Goal: Information Seeking & Learning: Learn about a topic

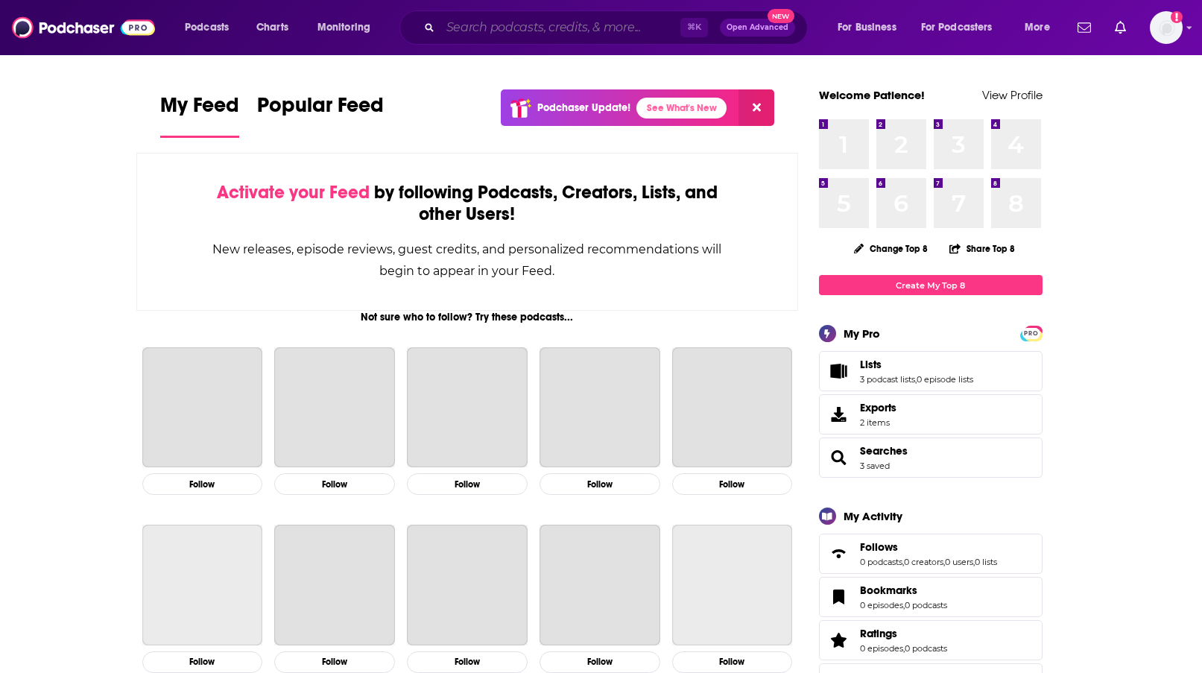
click at [541, 32] on input "Search podcasts, credits, & more..." at bounding box center [560, 28] width 240 height 24
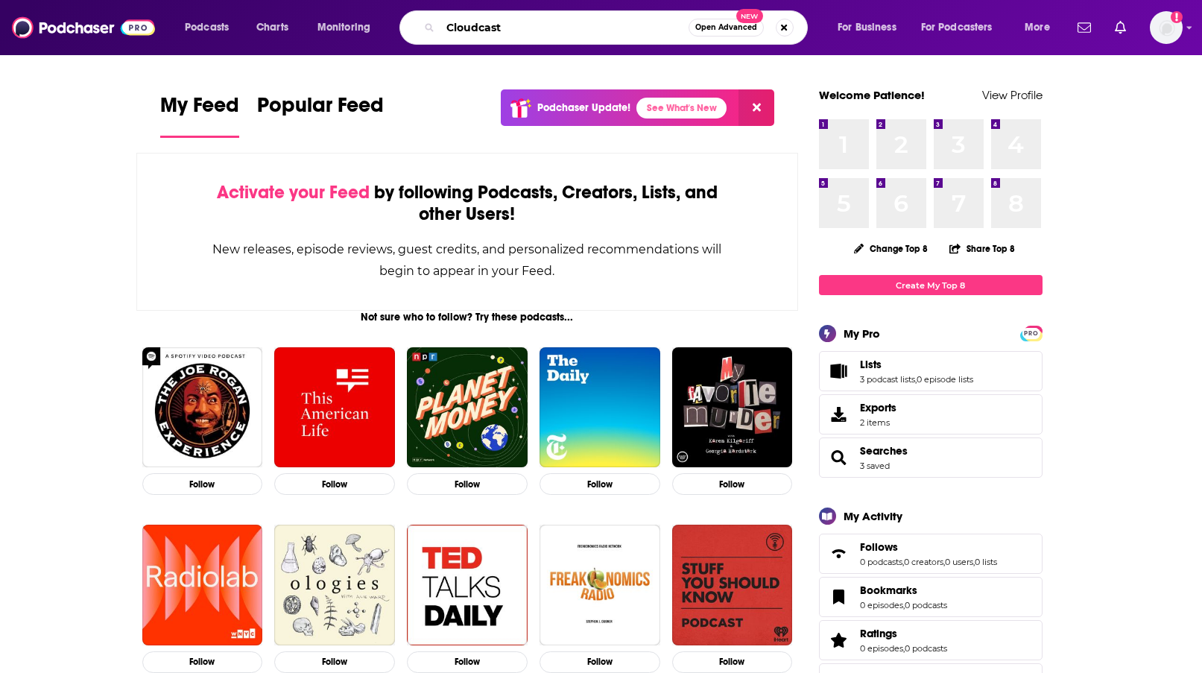
type input "Cloudcast"
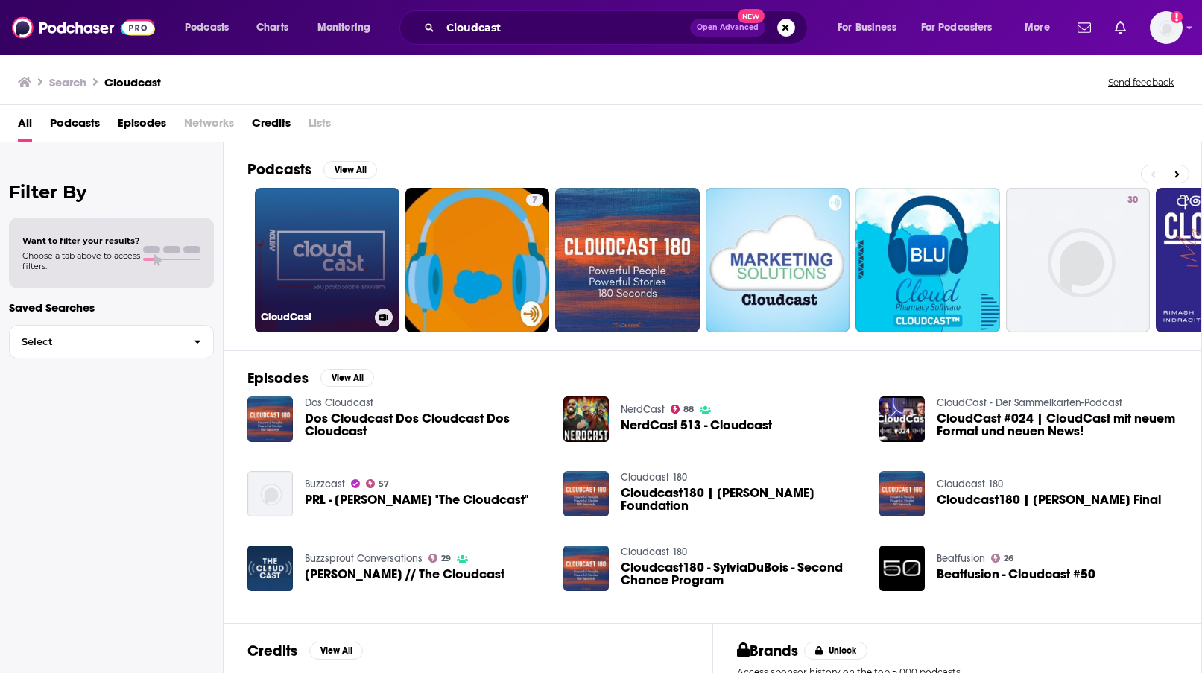
click at [326, 248] on link "CloudCast" at bounding box center [327, 260] width 145 height 145
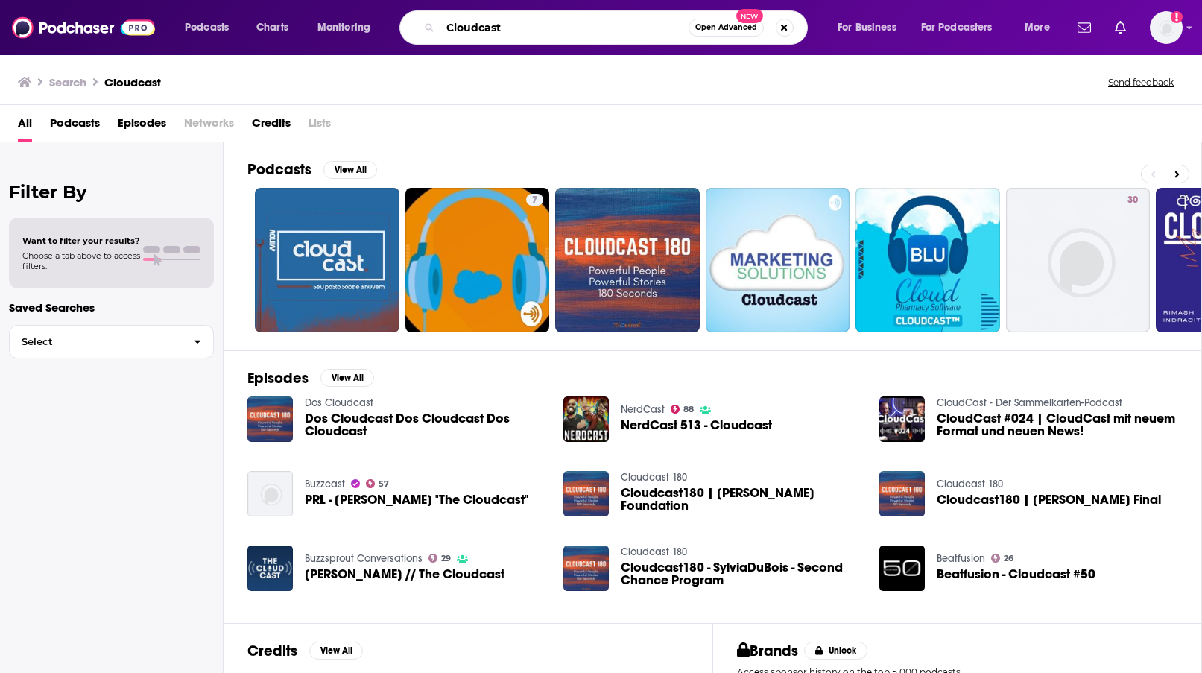
drag, startPoint x: 515, startPoint y: 22, endPoint x: 401, endPoint y: 22, distance: 114.0
click at [401, 22] on div "Cloudcast Open Advanced New" at bounding box center [603, 27] width 408 height 34
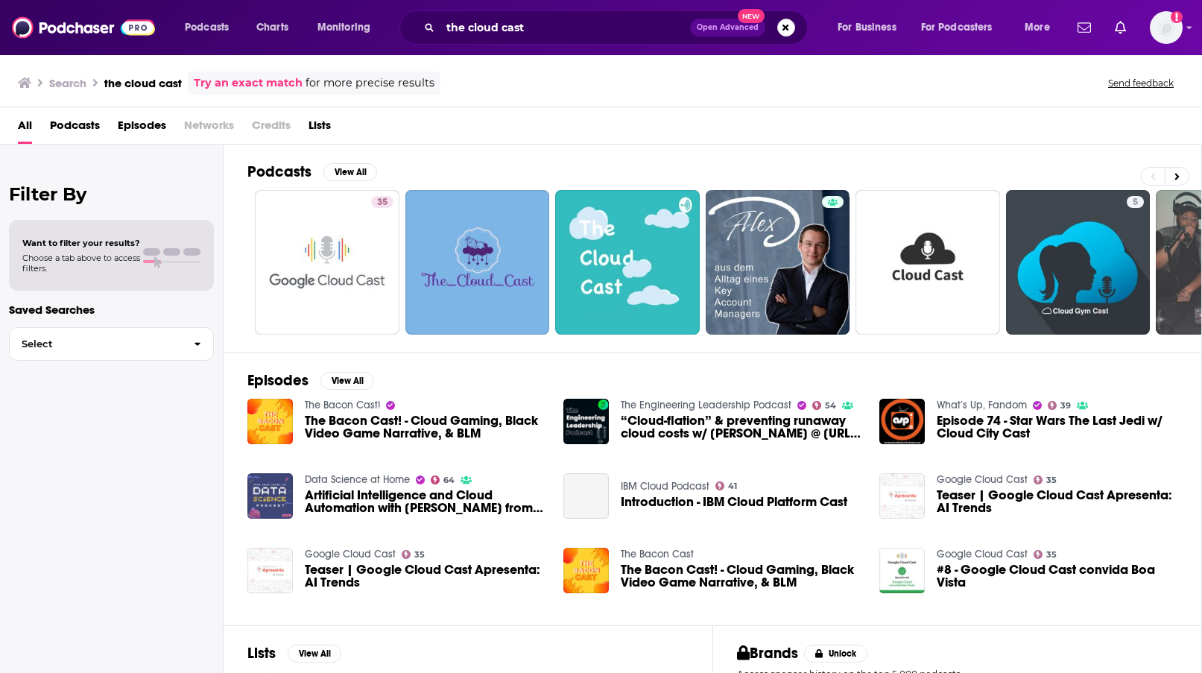
scroll to position [7, 0]
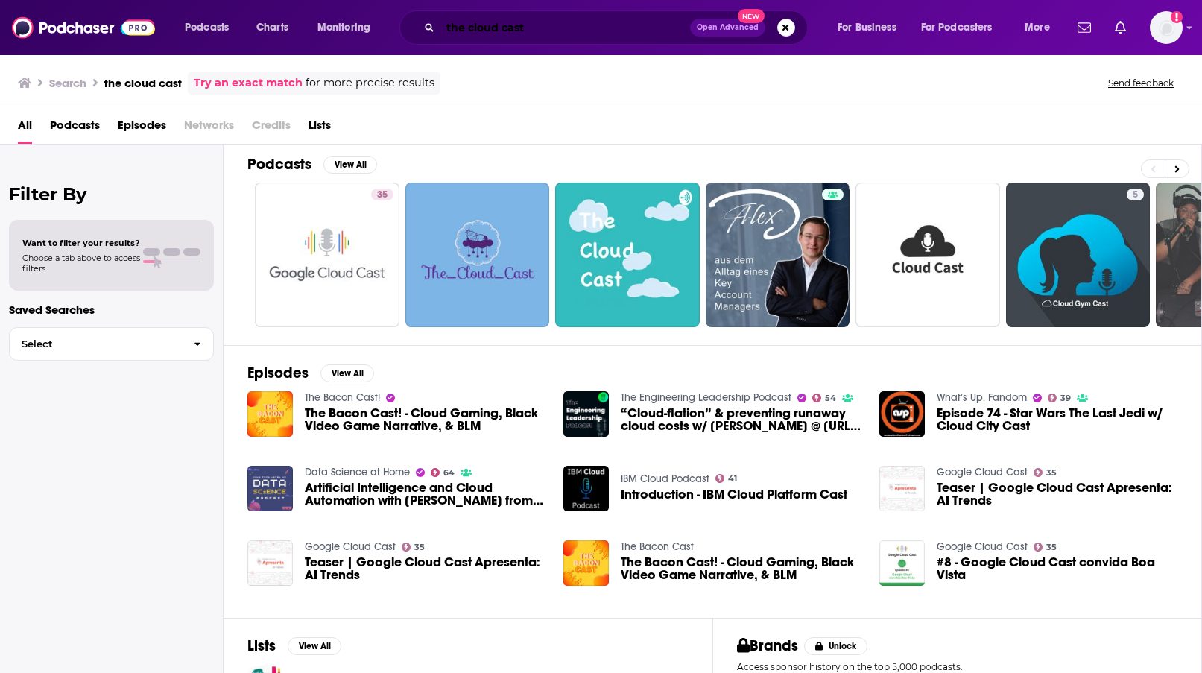
click at [502, 31] on input "the cloud cast" at bounding box center [565, 28] width 250 height 24
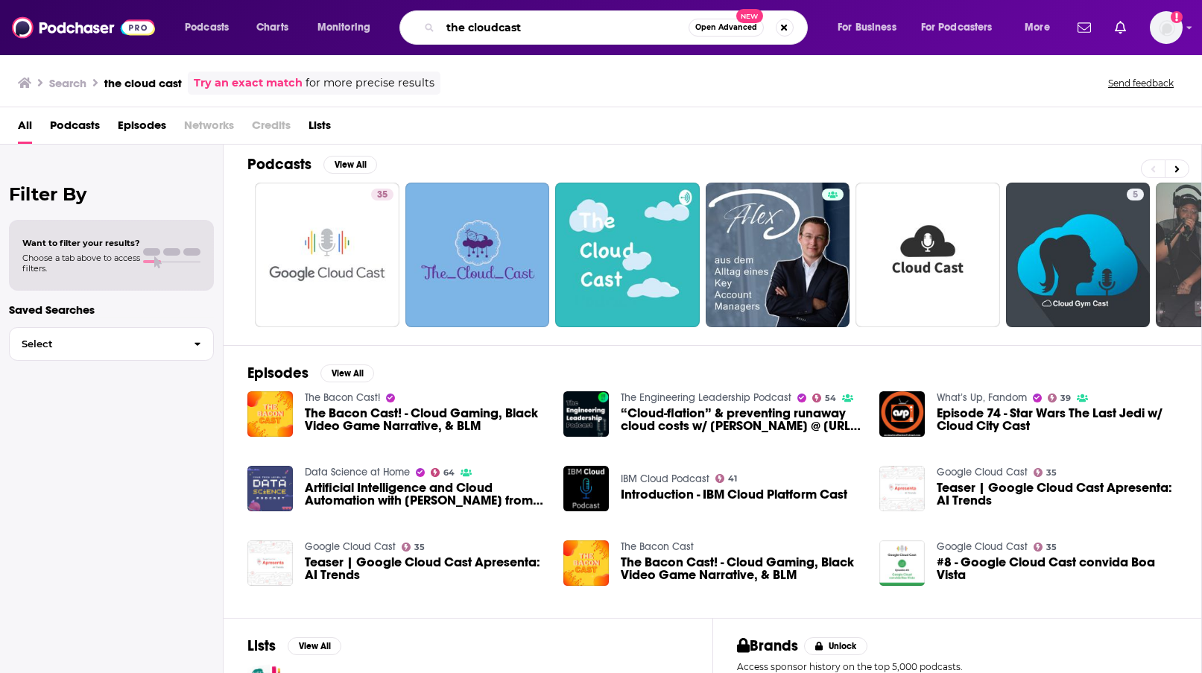
type input "the cloudcast"
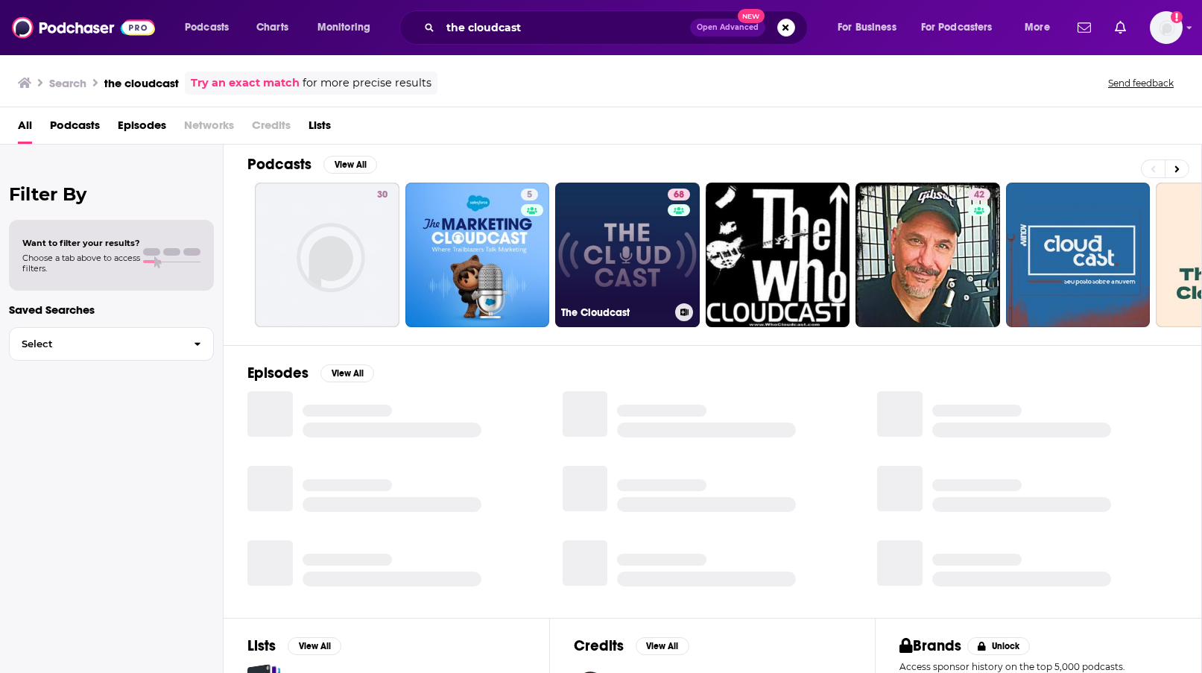
click at [615, 287] on link "68 The Cloudcast" at bounding box center [627, 254] width 145 height 145
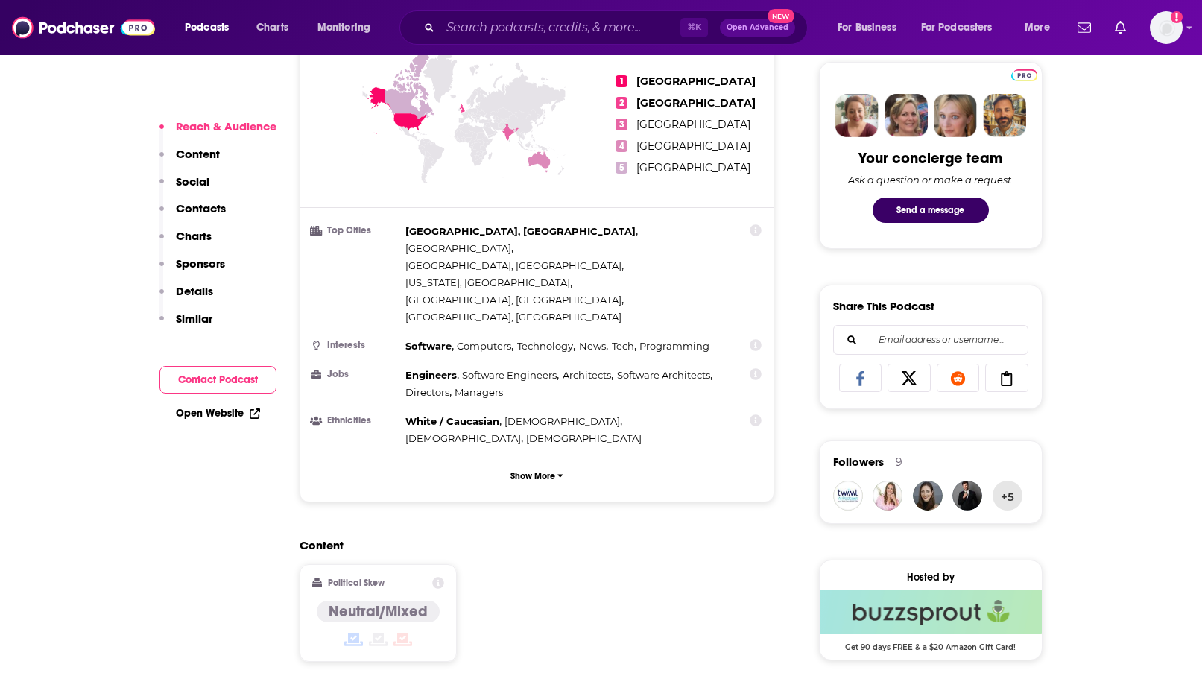
scroll to position [708, 0]
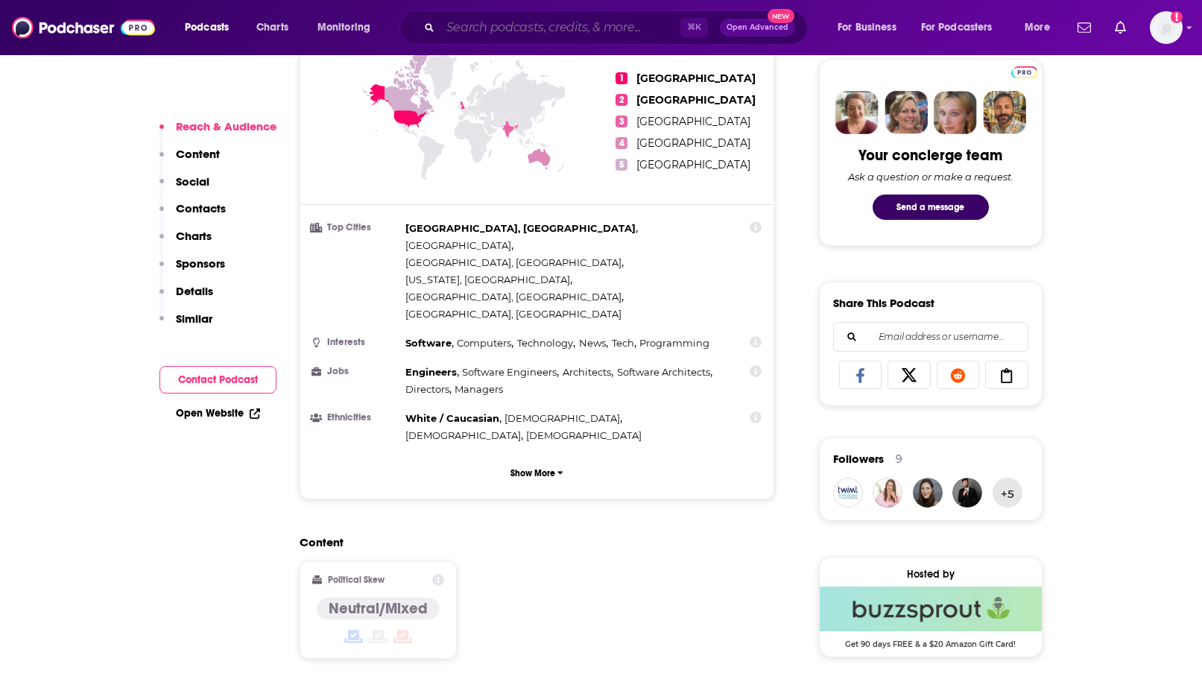
click at [569, 26] on input "Search podcasts, credits, & more..." at bounding box center [560, 28] width 240 height 24
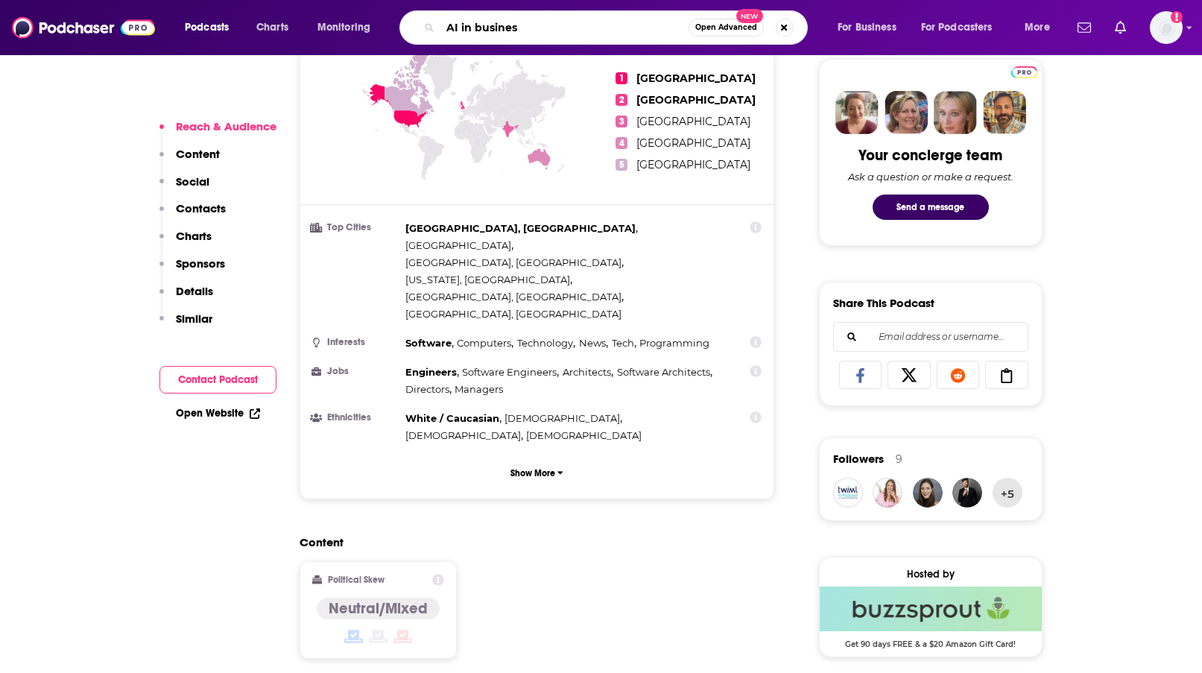
type input "AI in business"
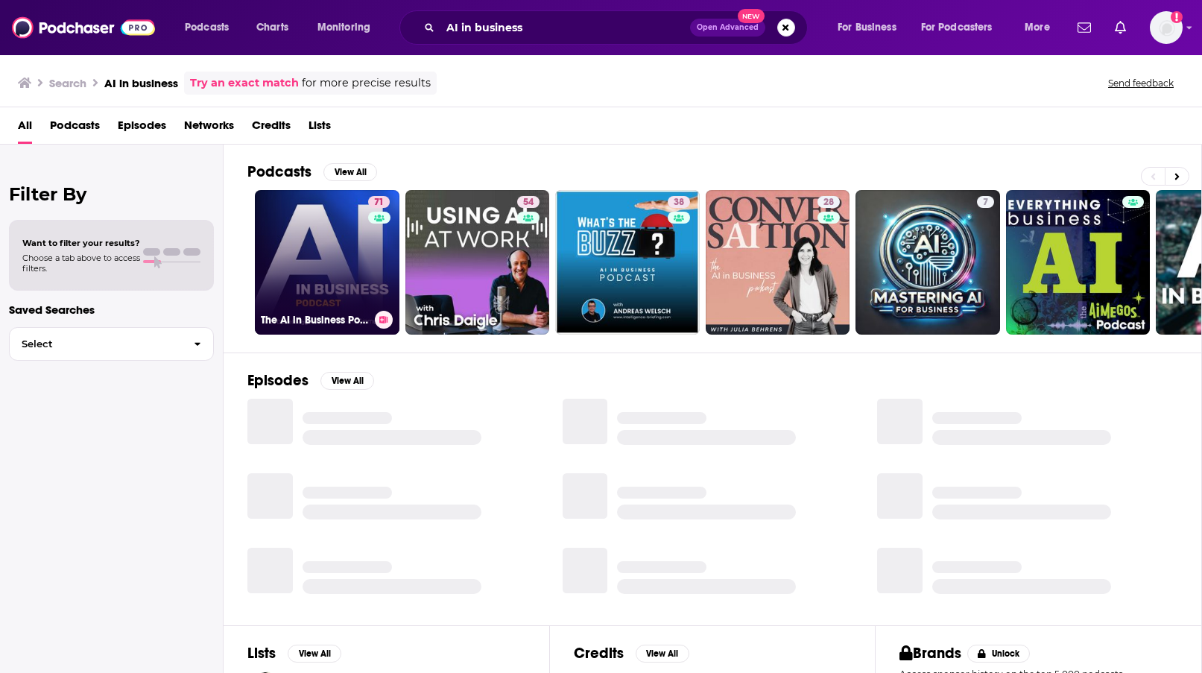
click at [331, 261] on link "71 The AI in Business Podcast" at bounding box center [327, 262] width 145 height 145
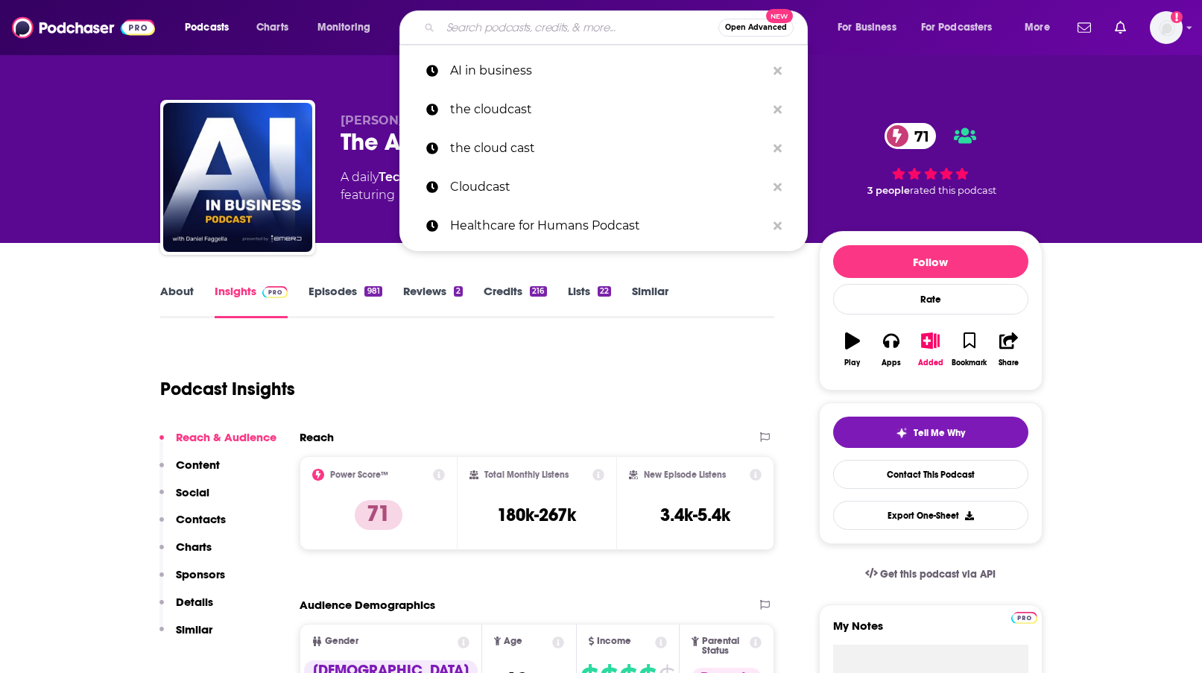
click at [500, 23] on input "Search podcasts, credits, & more..." at bounding box center [579, 28] width 278 height 24
paste input "The Data Chief"
type input "The Data Chief"
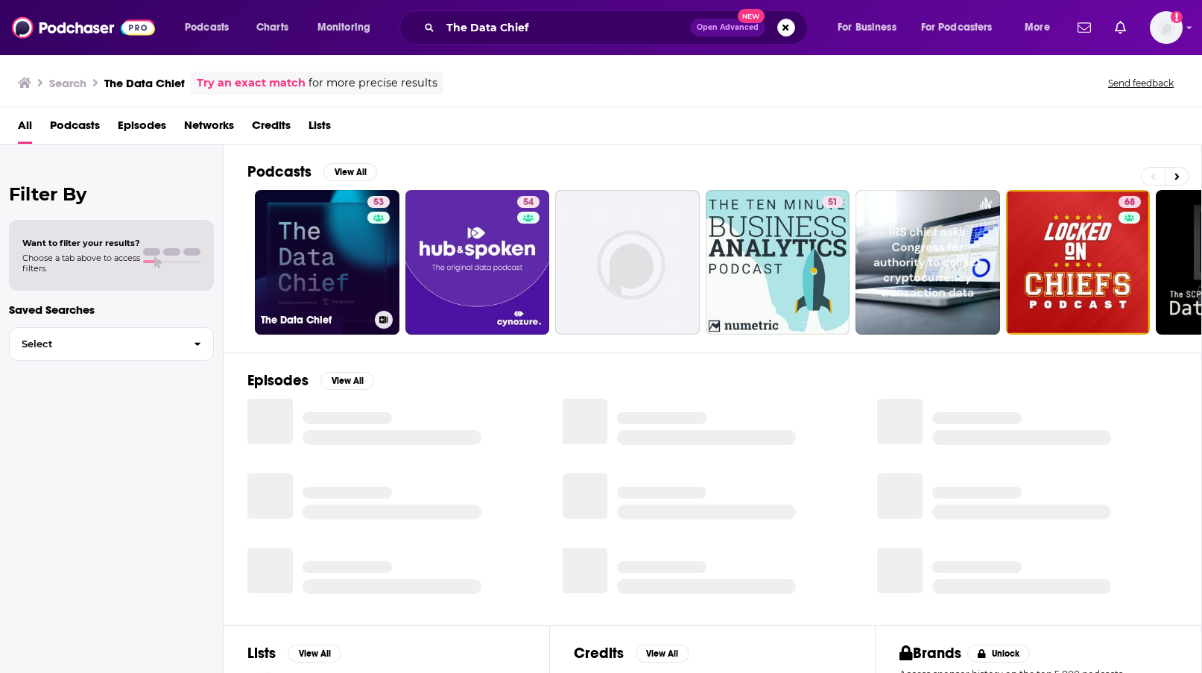
click at [353, 278] on link "53 The Data Chief" at bounding box center [327, 262] width 145 height 145
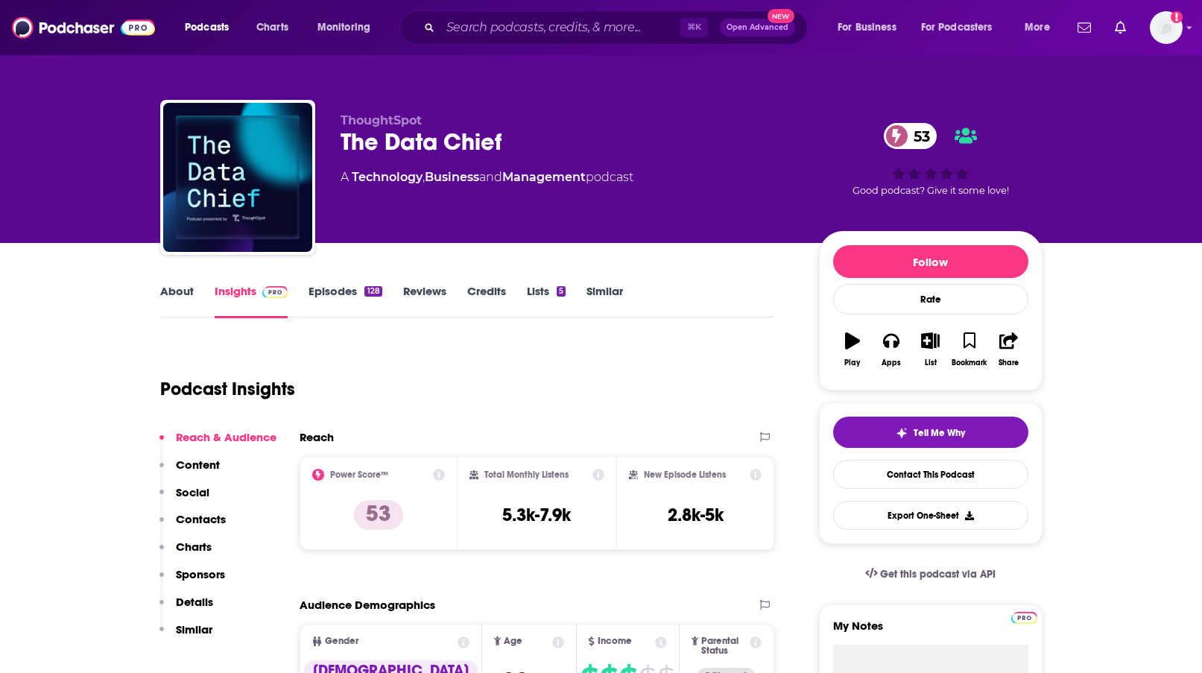
click at [182, 293] on link "About" at bounding box center [177, 301] width 34 height 34
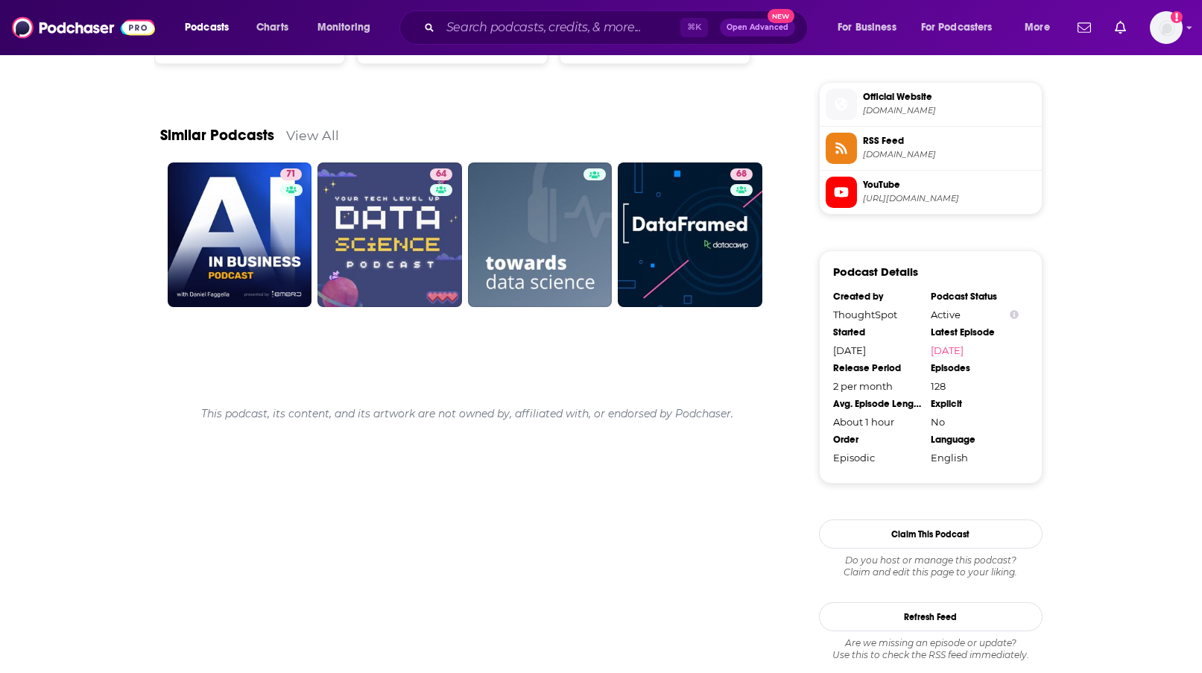
scroll to position [1333, 0]
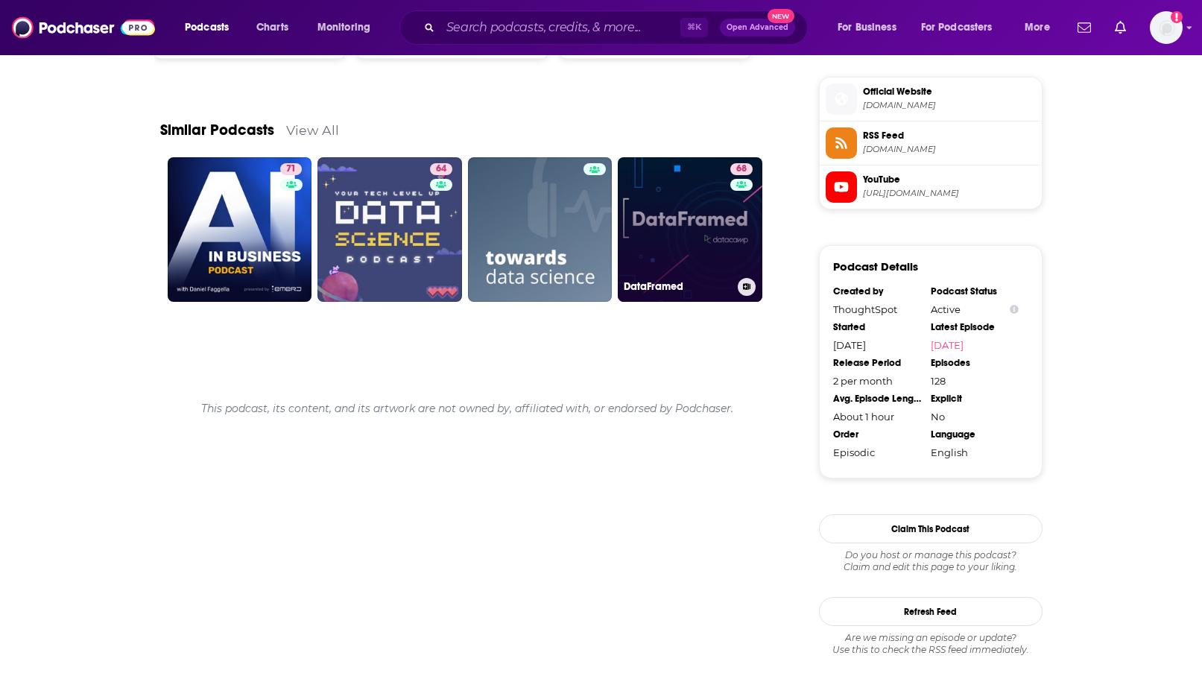
click at [676, 213] on link "68 DataFramed" at bounding box center [690, 229] width 145 height 145
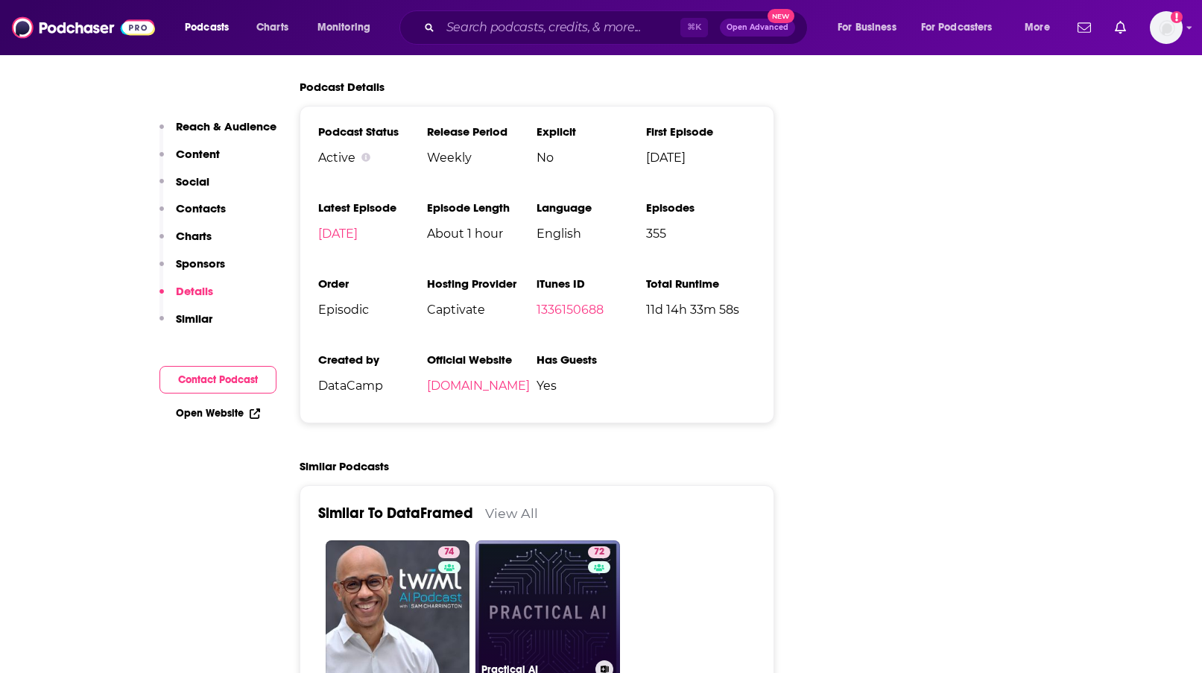
scroll to position [2729, 0]
